Goal: Task Accomplishment & Management: Manage account settings

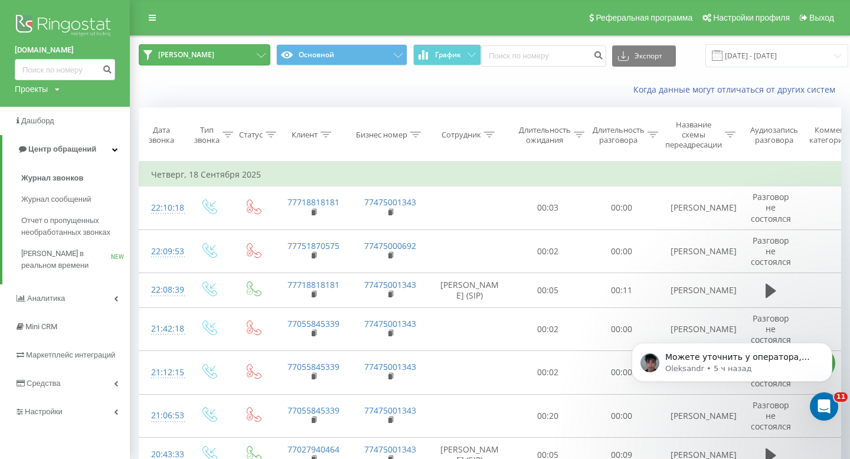
click at [226, 51] on button "[PERSON_NAME]" at bounding box center [205, 54] width 132 height 21
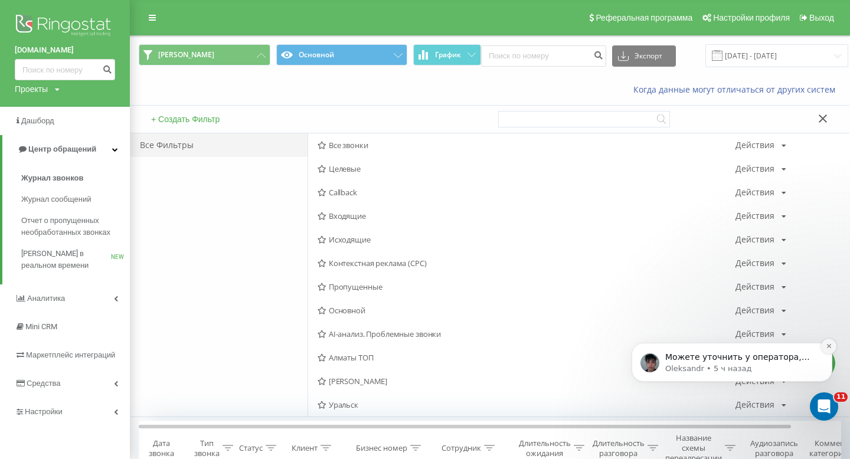
click at [830, 347] on icon "Dismiss notification" at bounding box center [829, 346] width 6 height 6
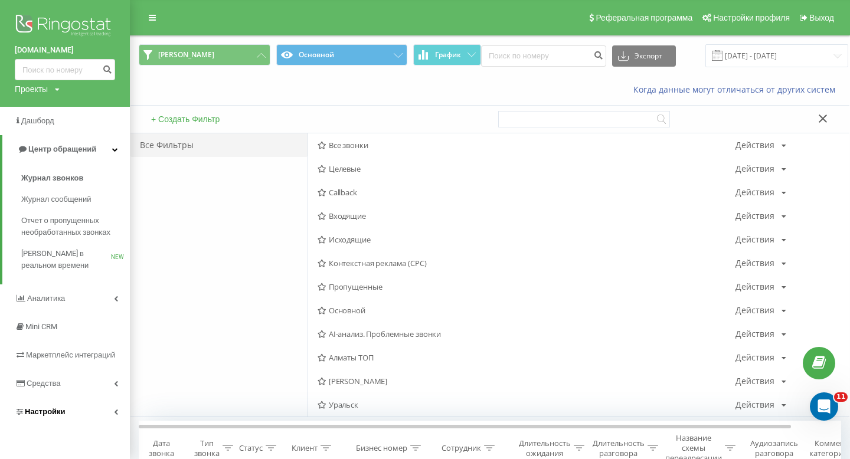
click at [49, 408] on span "Настройки" at bounding box center [40, 412] width 51 height 12
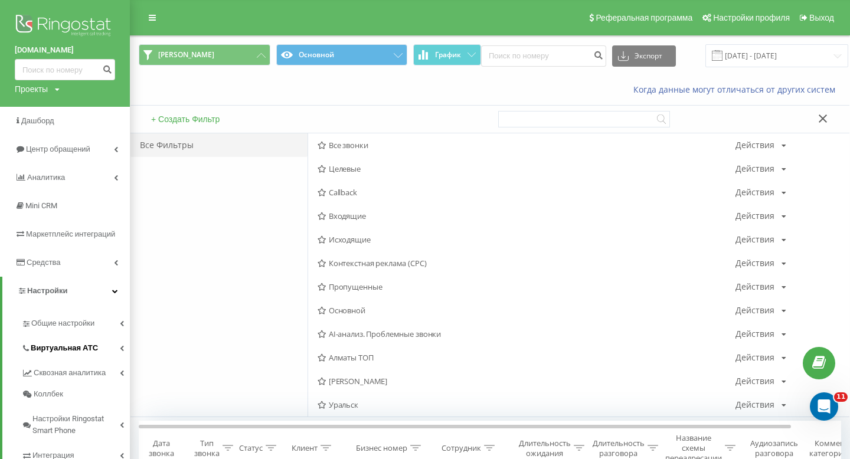
click at [73, 354] on span "Виртуальная АТС" at bounding box center [64, 349] width 67 height 12
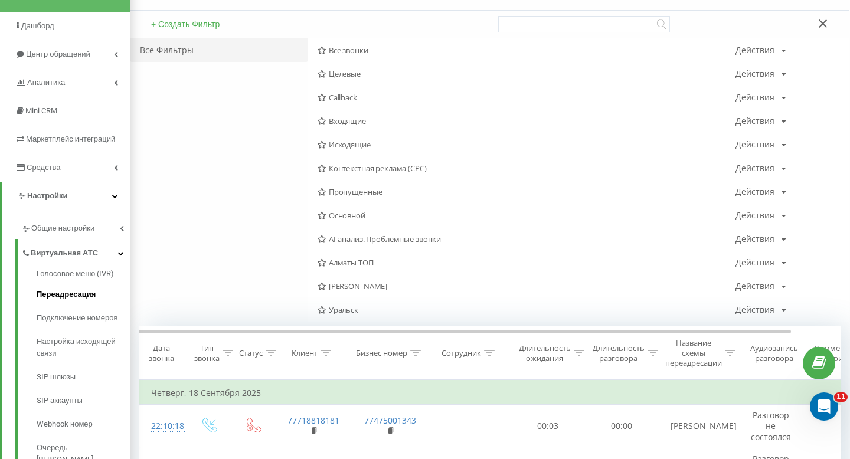
scroll to position [97, 0]
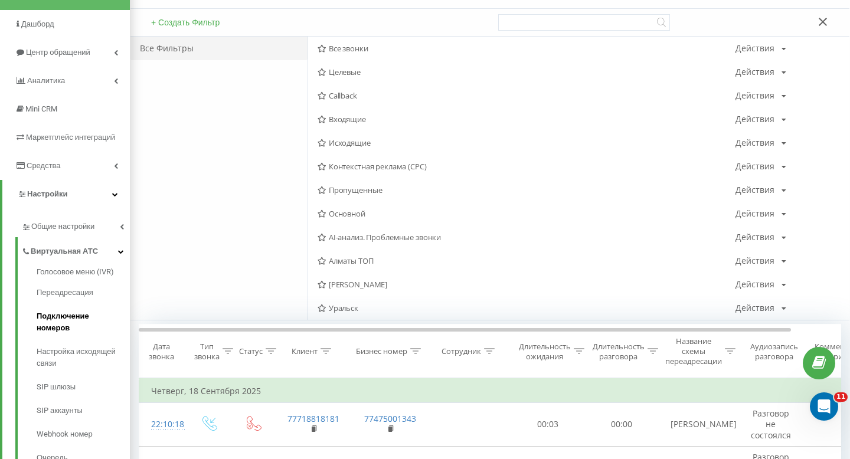
click at [90, 314] on span "Подключение номеров" at bounding box center [80, 323] width 87 height 24
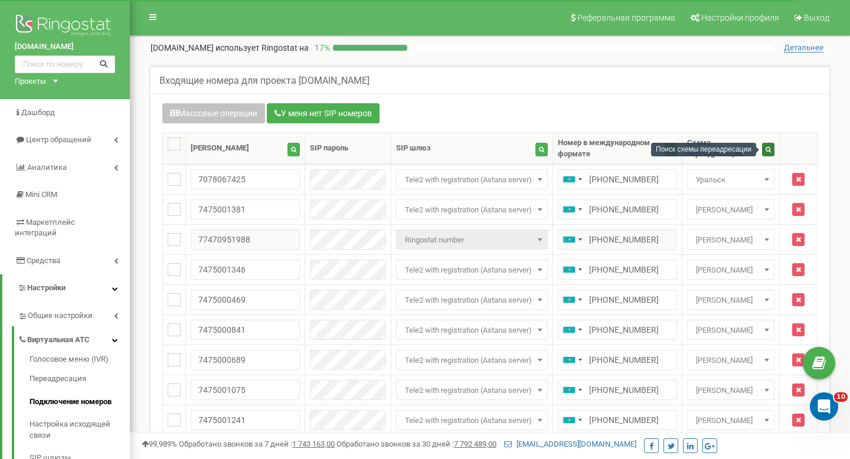
click at [767, 155] on button "button" at bounding box center [768, 150] width 12 height 14
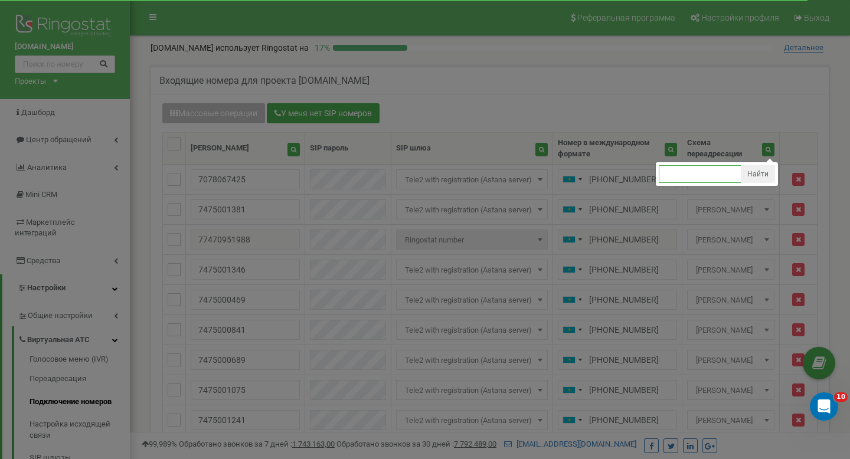
click at [721, 166] on input "text" at bounding box center [700, 174] width 83 height 18
type input "Сергей Астана"
click at [760, 173] on button "Найти" at bounding box center [758, 174] width 34 height 18
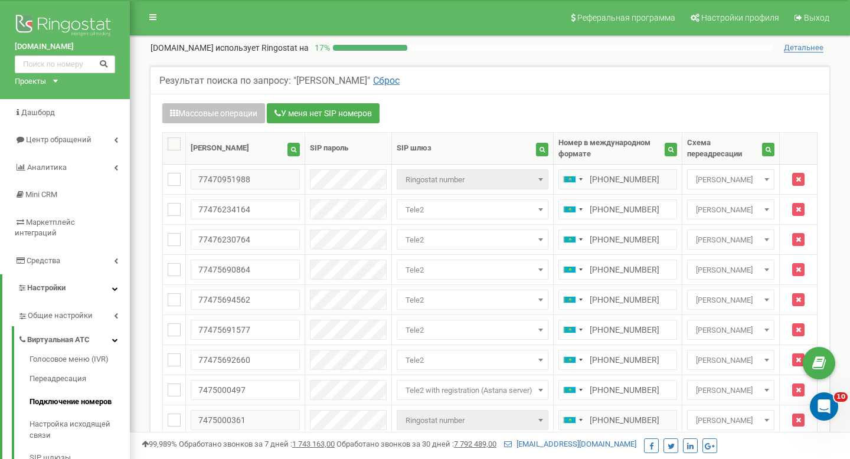
click at [761, 155] on div "Схема переадресации" at bounding box center [724, 149] width 75 height 22
click at [766, 151] on icon "button" at bounding box center [768, 149] width 5 height 6
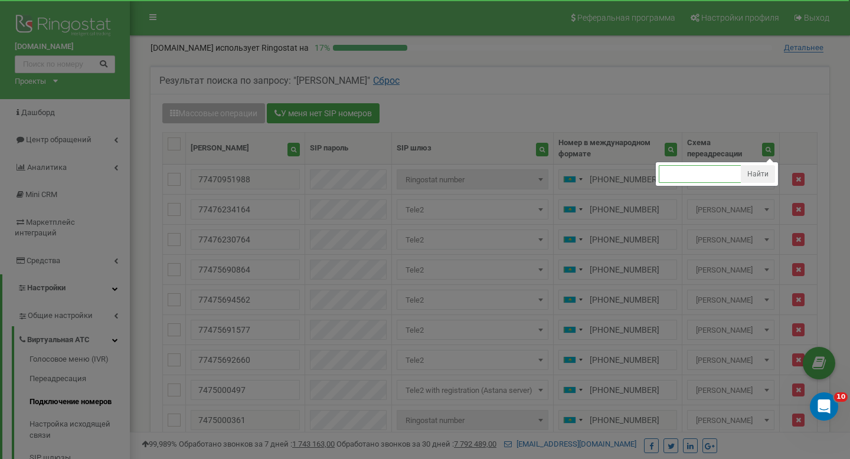
click at [725, 167] on input "text" at bounding box center [700, 174] width 83 height 18
type input "main"
click at [774, 171] on button "Найти" at bounding box center [758, 174] width 34 height 18
click at [770, 172] on button "Найти" at bounding box center [758, 174] width 34 height 18
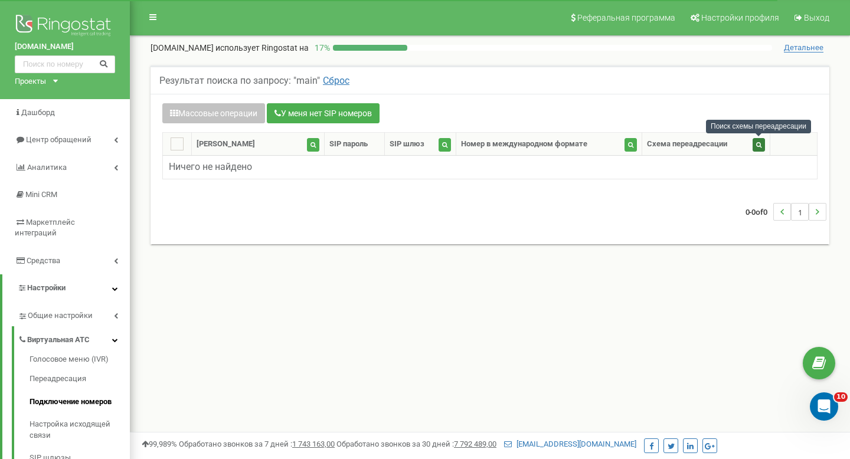
click at [761, 144] on icon "button" at bounding box center [759, 145] width 5 height 6
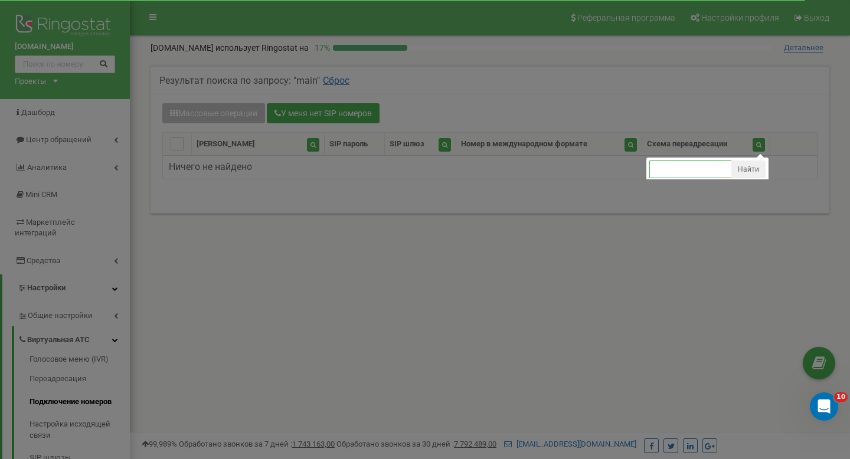
click at [679, 169] on input "text" at bounding box center [691, 170] width 83 height 18
type input "C"
type input "[PERSON_NAME]"
click at [756, 167] on button "Найти" at bounding box center [749, 170] width 34 height 18
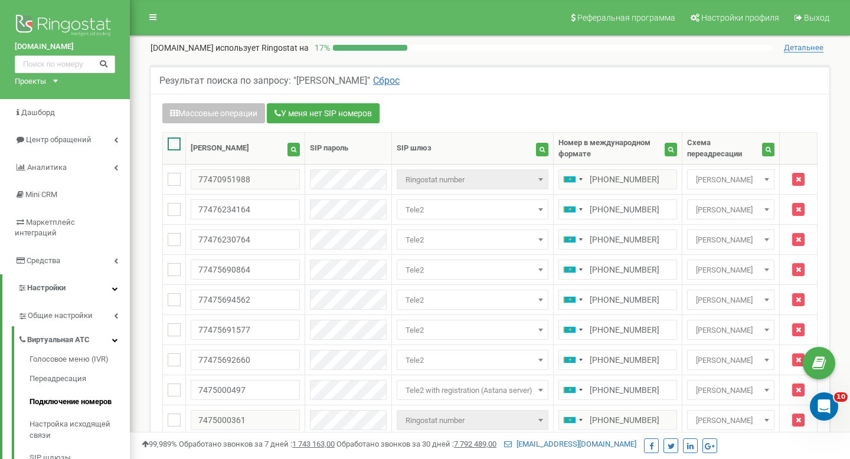
click at [177, 144] on ins at bounding box center [174, 144] width 13 height 13
checkbox input "true"
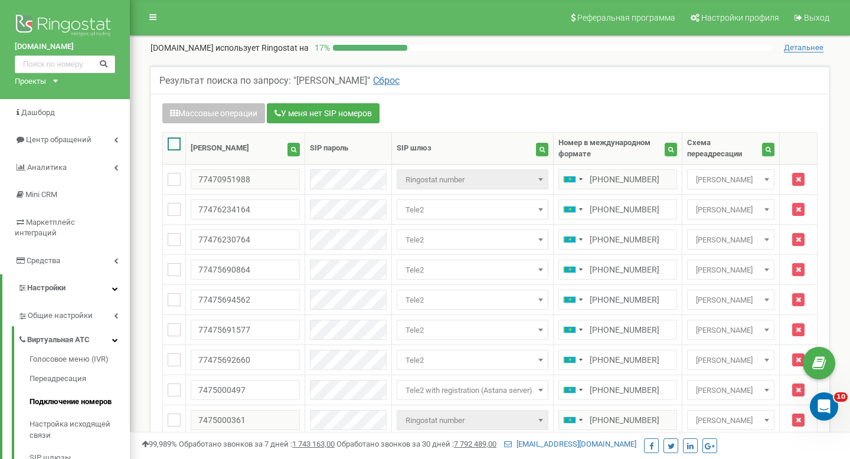
checkbox input "true"
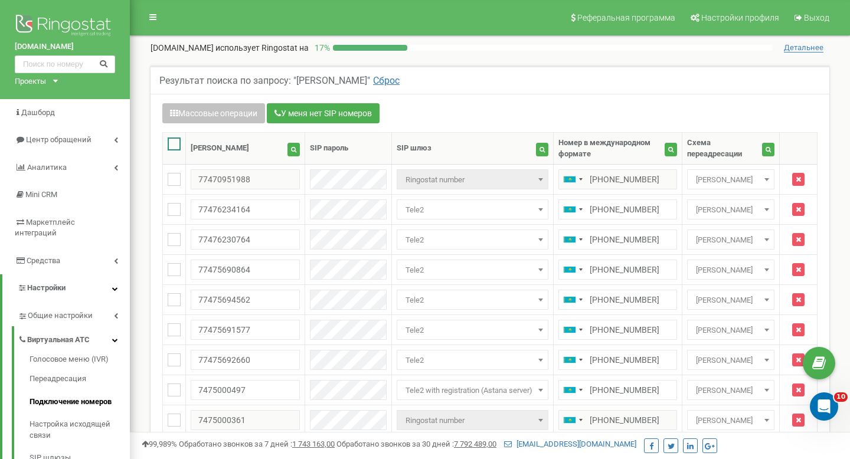
checkbox input "true"
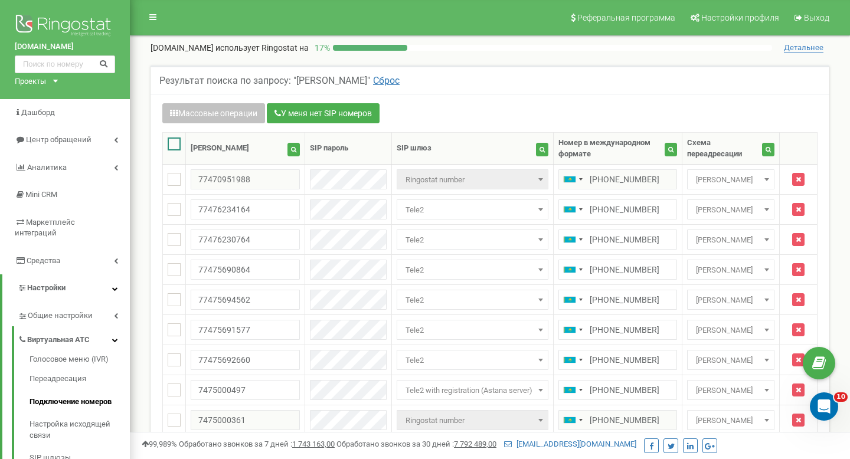
checkbox input "true"
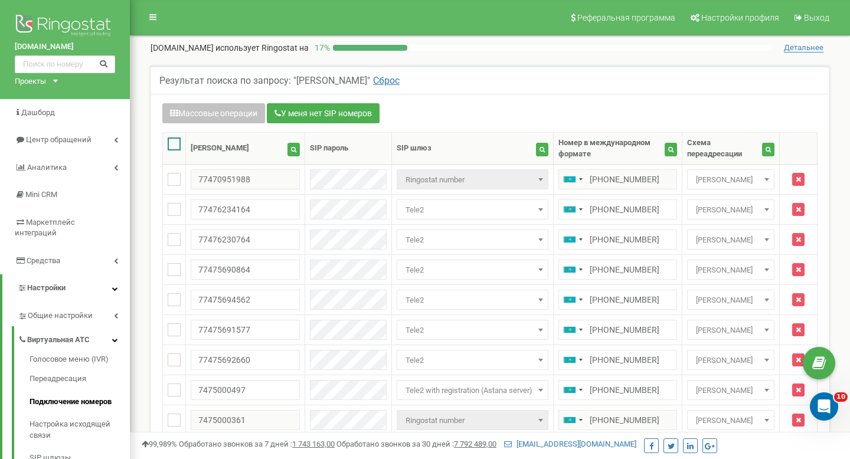
checkbox input "true"
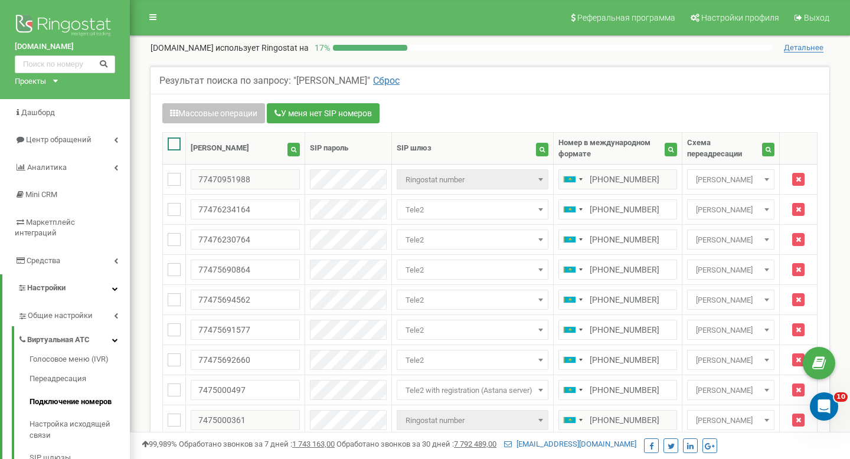
checkbox input "true"
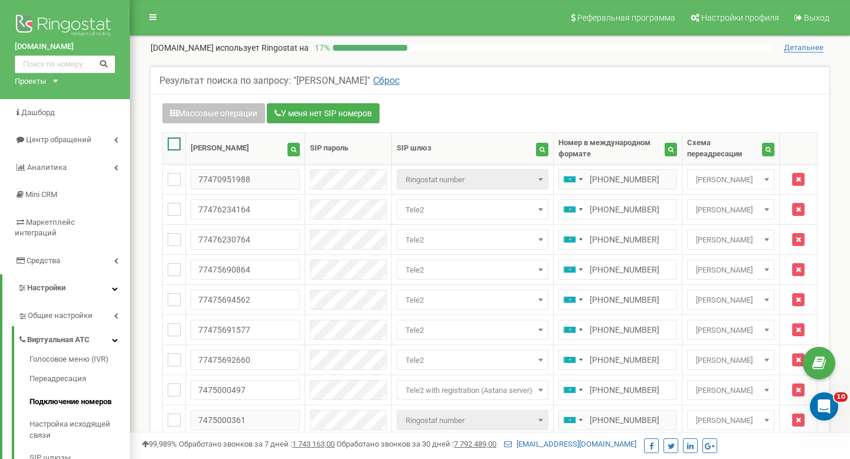
checkbox input "true"
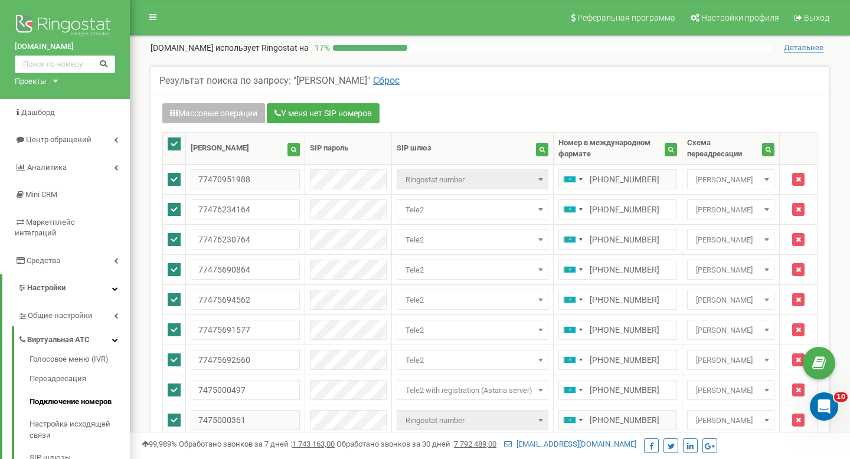
click at [236, 115] on button "Массовые операции" at bounding box center [213, 113] width 103 height 20
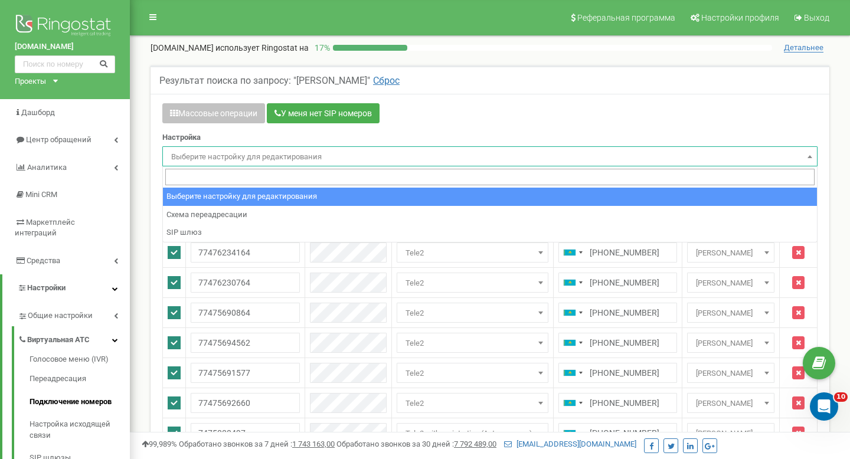
click at [227, 153] on span "Выберите настройку для редактирования" at bounding box center [490, 157] width 647 height 17
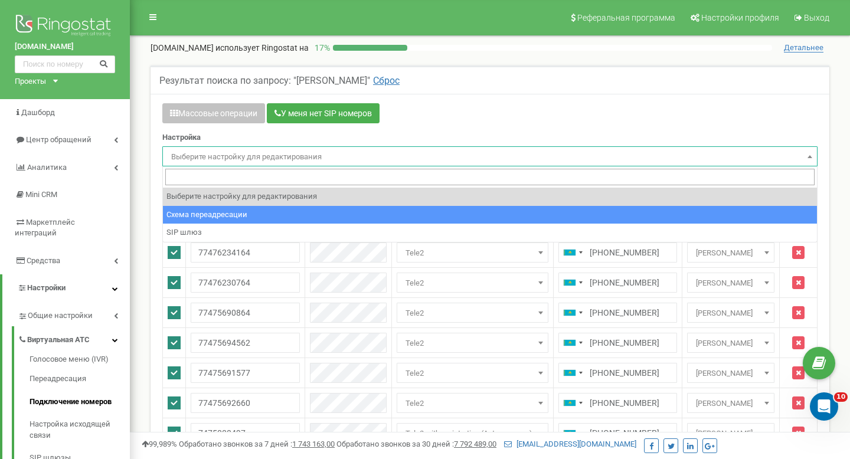
select select "project_scheme_id"
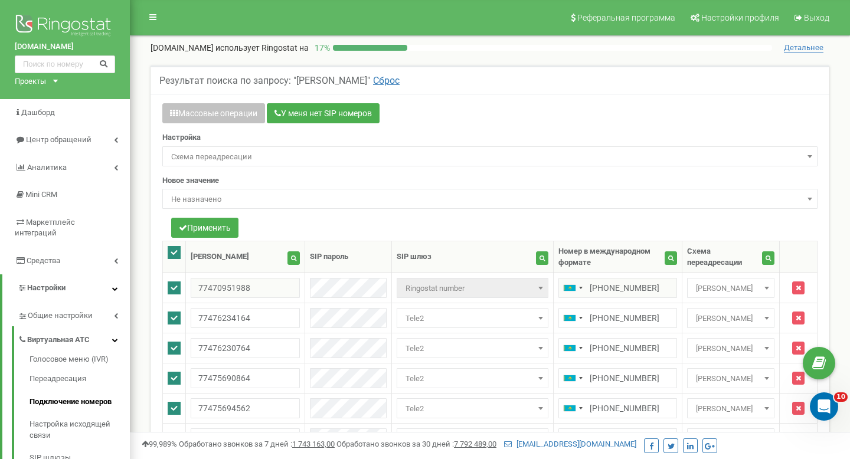
click at [254, 200] on span "Не назначено" at bounding box center [490, 199] width 647 height 17
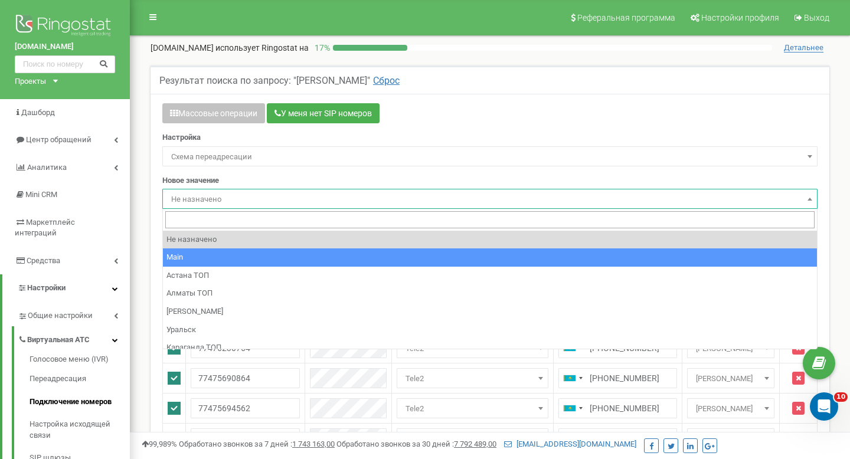
select select "249426"
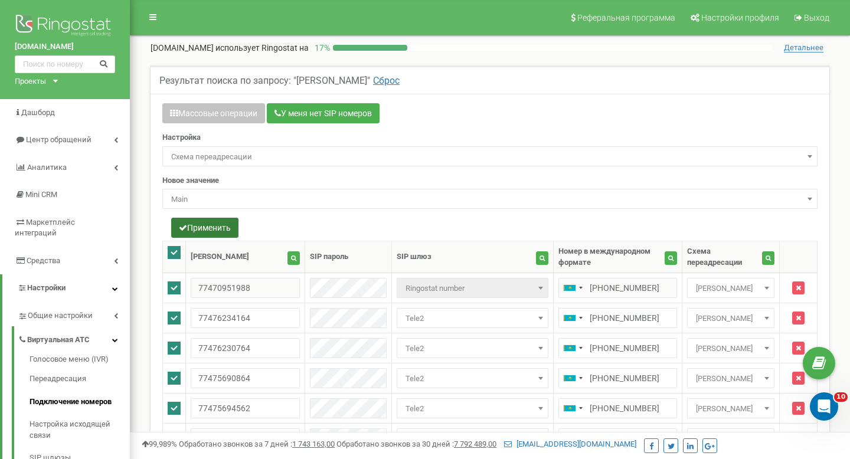
click at [211, 227] on button "Применить" at bounding box center [204, 228] width 67 height 20
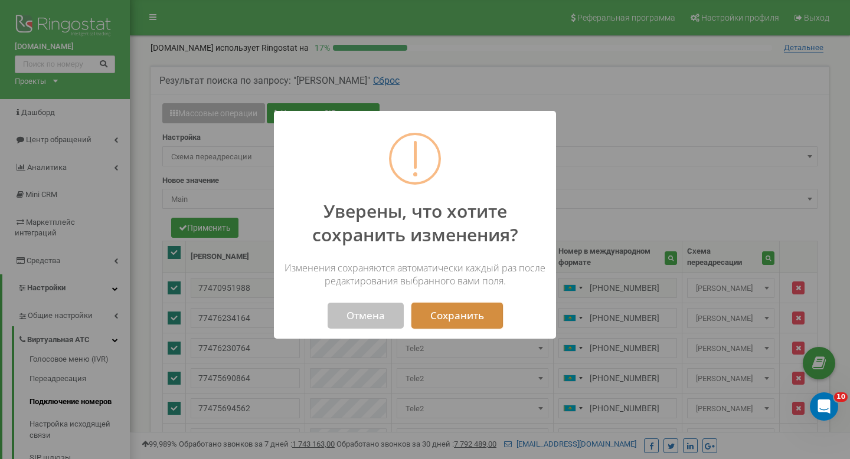
click at [428, 315] on button "Сохранить" at bounding box center [458, 316] width 92 height 26
select select "249426"
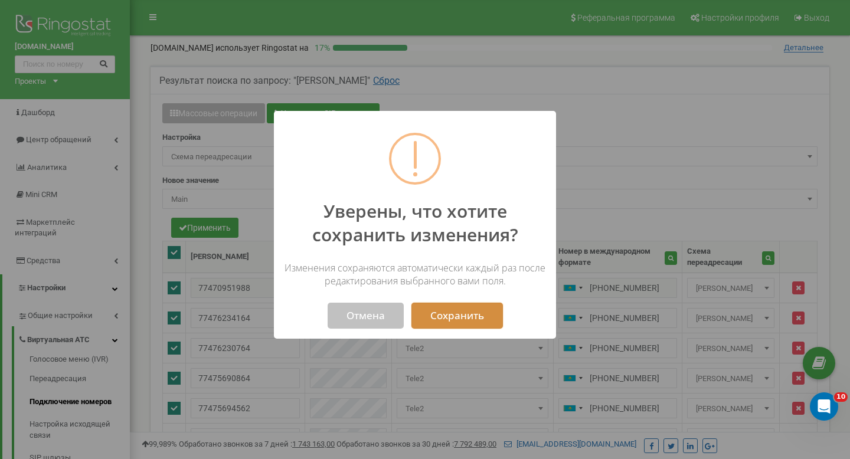
select select "249426"
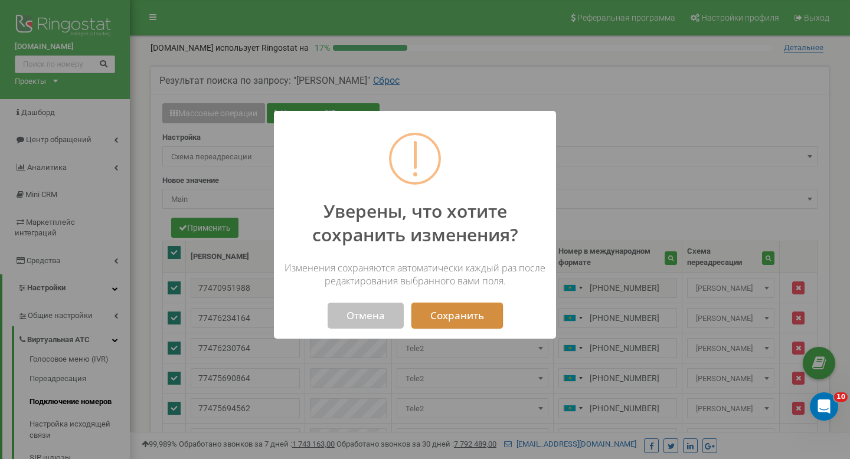
select select "249426"
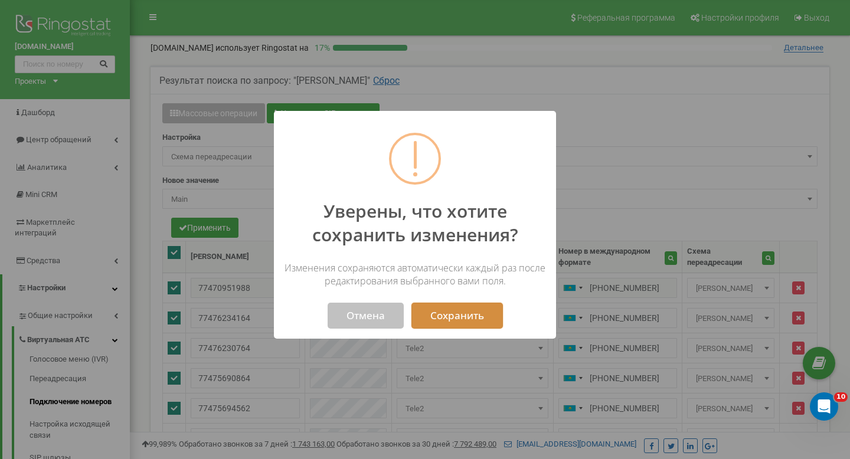
select select "249426"
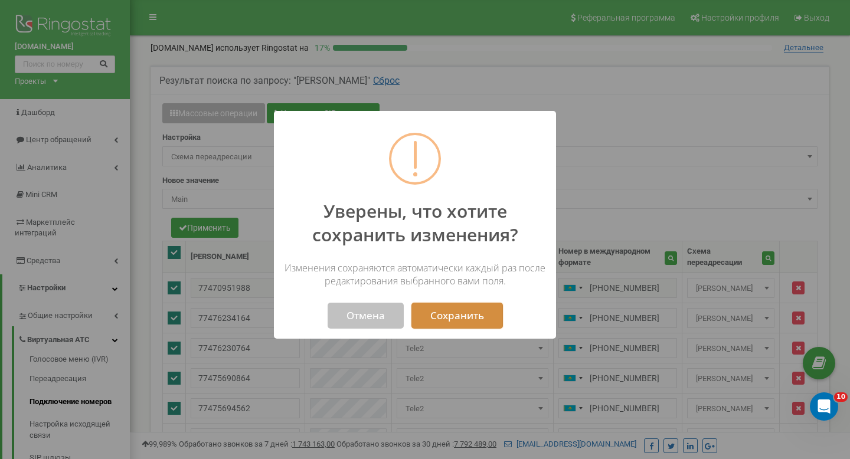
select select "249426"
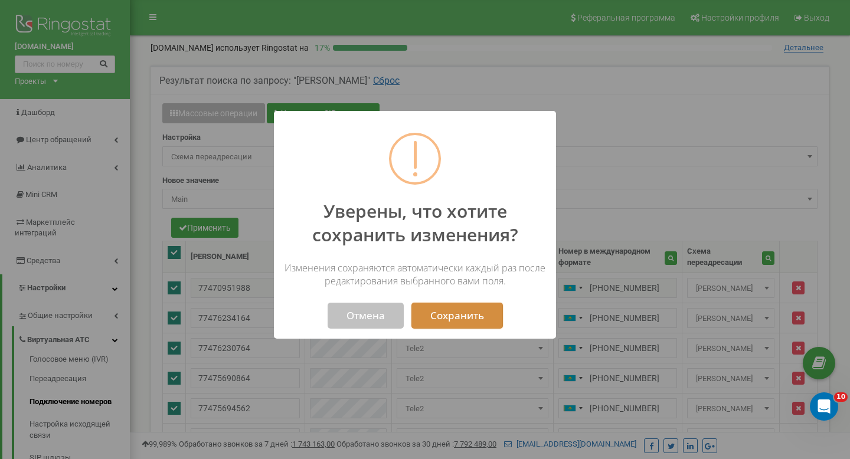
select select "249426"
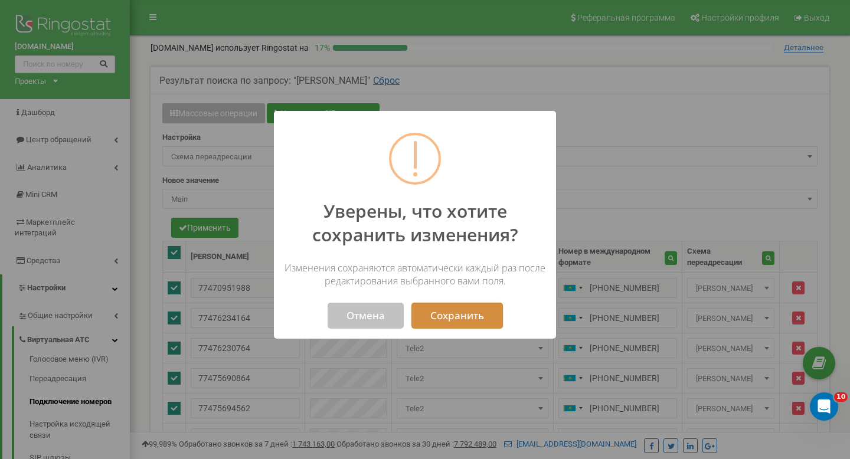
select select "249426"
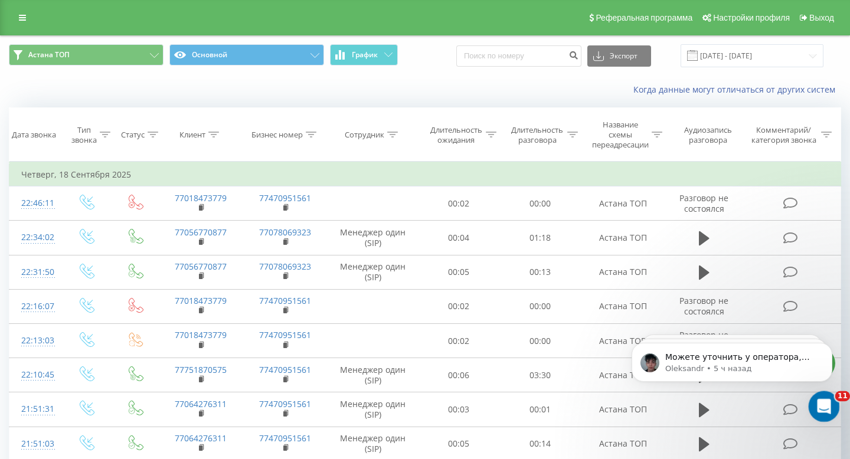
click at [821, 399] on icon "Открыть службу сообщений Intercom" at bounding box center [822, 405] width 19 height 19
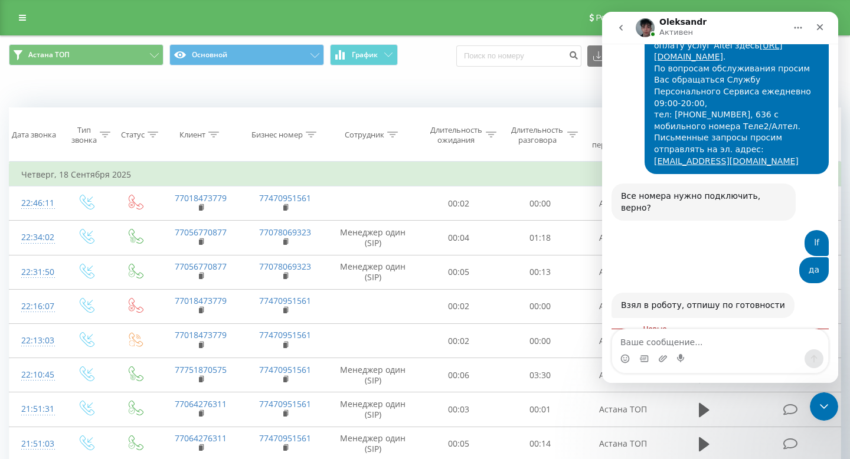
scroll to position [2195, 0]
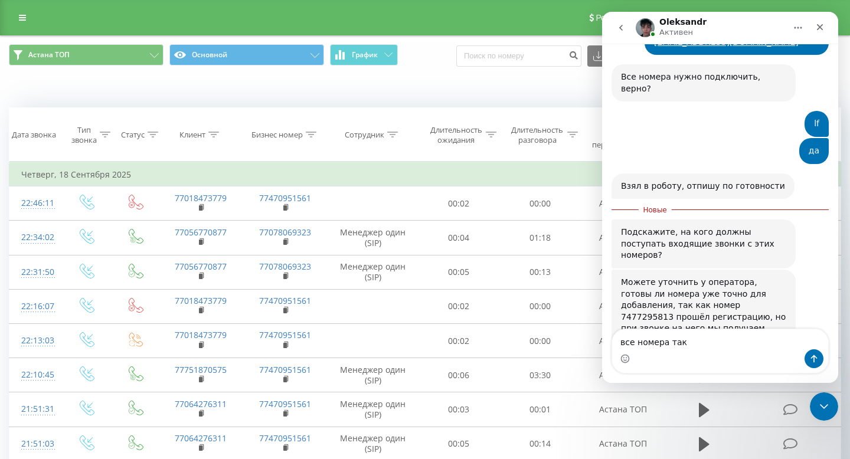
type textarea "все номера так?"
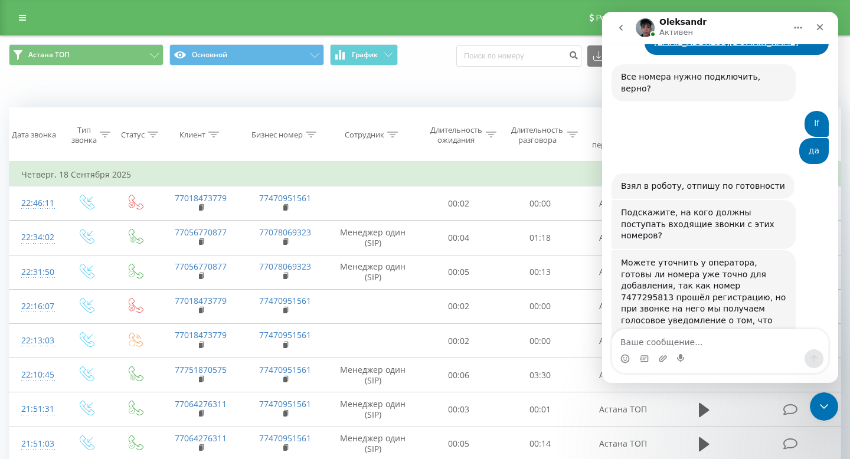
scroll to position [2210, 0]
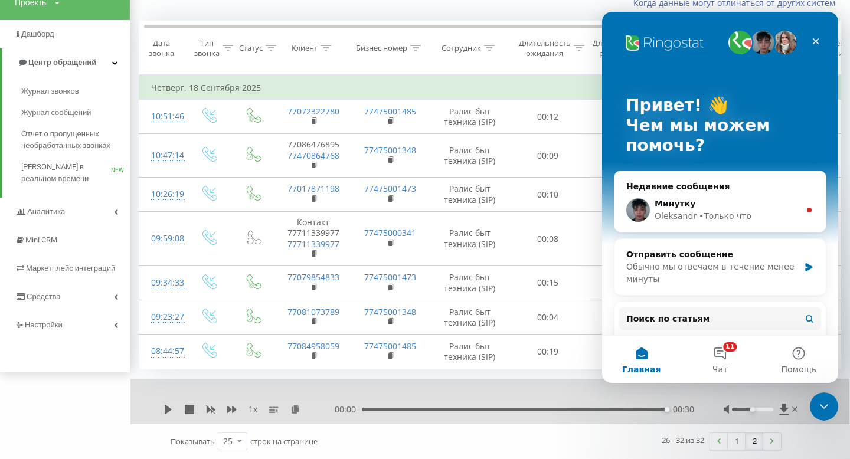
scroll to position [0, 3]
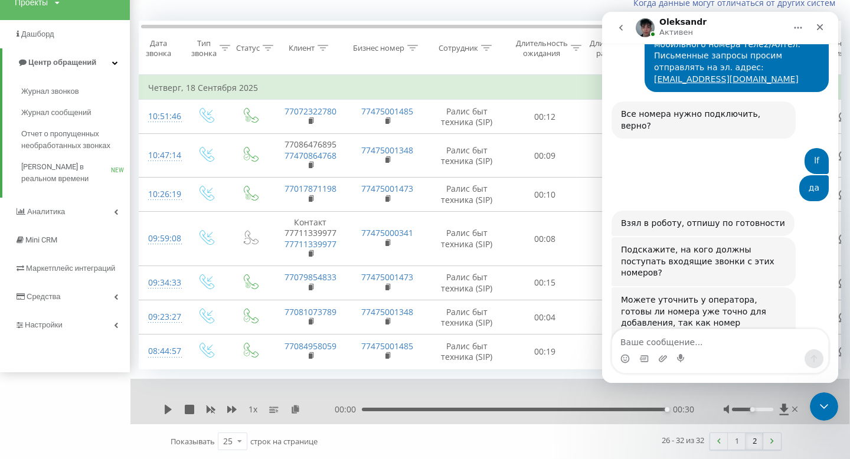
scroll to position [2326, 0]
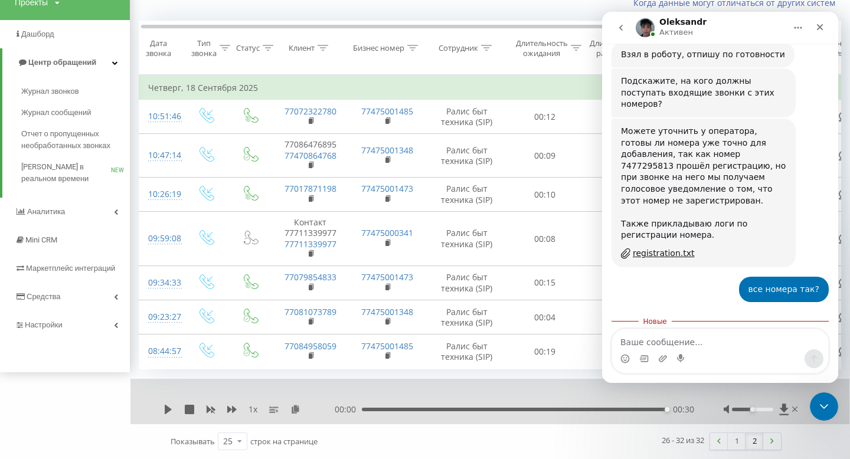
click at [709, 347] on textarea "Ваше сообщение..." at bounding box center [720, 340] width 216 height 20
type textarea "хорошо"
